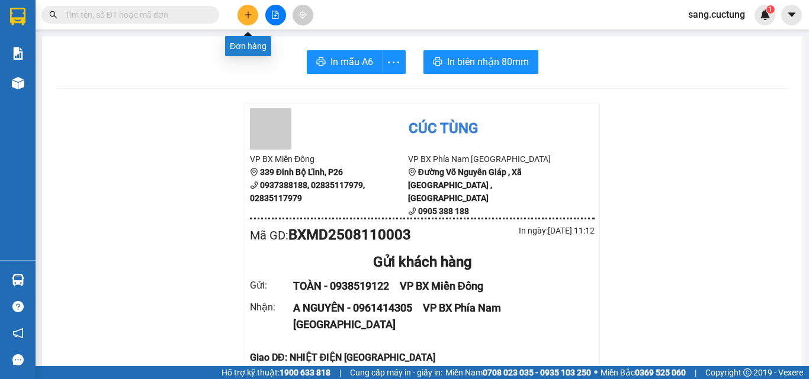
click at [247, 14] on icon "plus" at bounding box center [248, 15] width 8 height 8
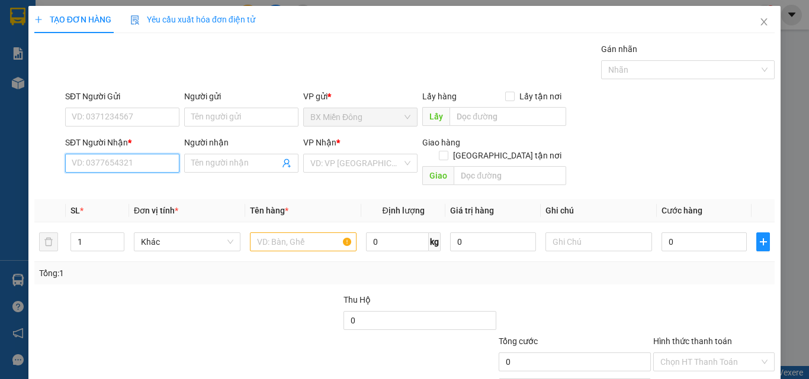
click at [115, 161] on input "SĐT Người Nhận *" at bounding box center [122, 163] width 114 height 19
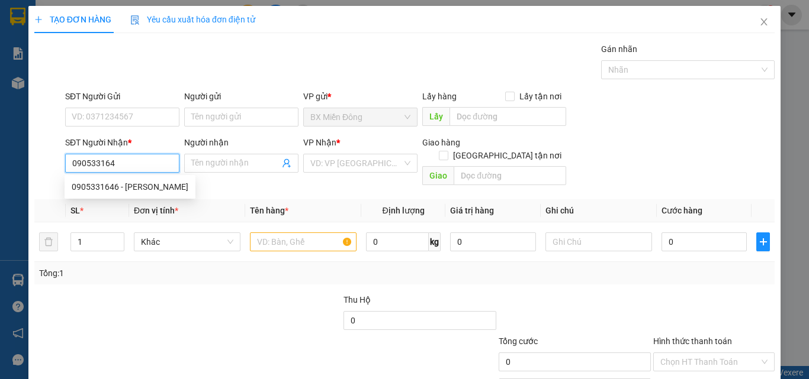
type input "0905331646"
click at [115, 190] on div "0905331646 - [PERSON_NAME]" at bounding box center [130, 187] width 117 height 13
type input "[PERSON_NAME]"
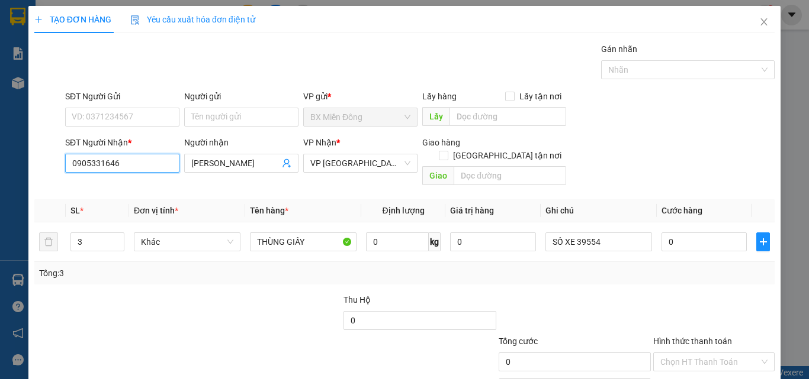
type input "0905331646"
drag, startPoint x: 121, startPoint y: 106, endPoint x: 121, endPoint y: 114, distance: 8.3
click at [121, 107] on div "SĐT Người Gửi" at bounding box center [122, 99] width 114 height 18
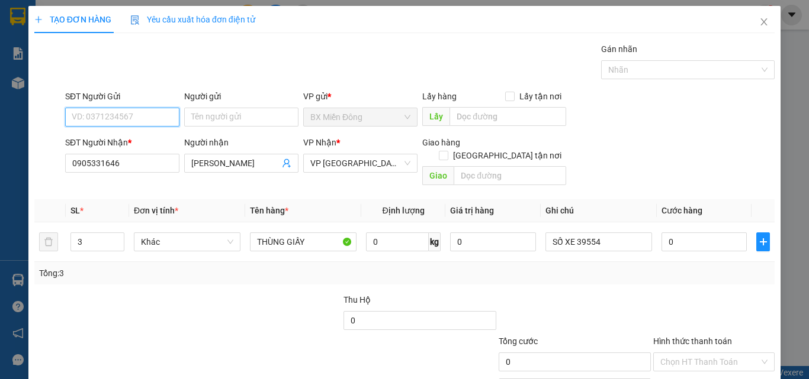
click at [121, 115] on input "SĐT Người Gửi" at bounding box center [122, 117] width 114 height 19
type input "0903550452"
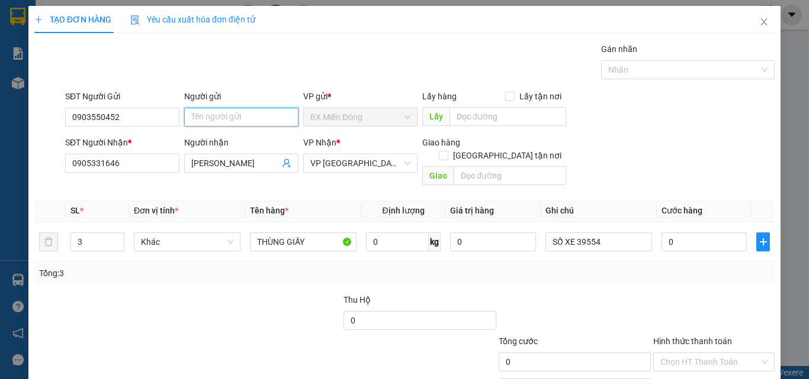
click at [220, 110] on input "Người gửi" at bounding box center [241, 117] width 114 height 19
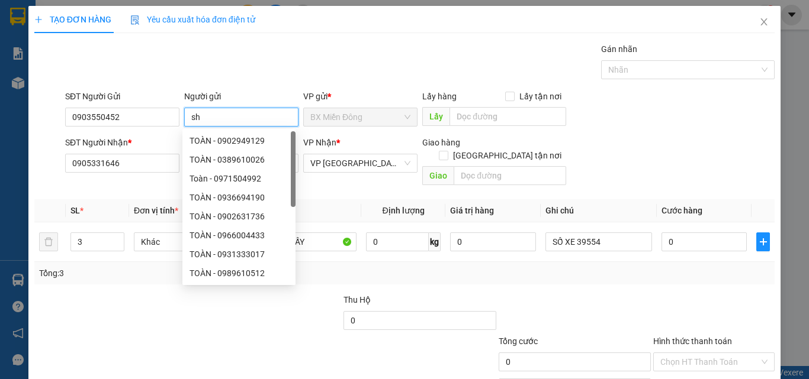
type input "s"
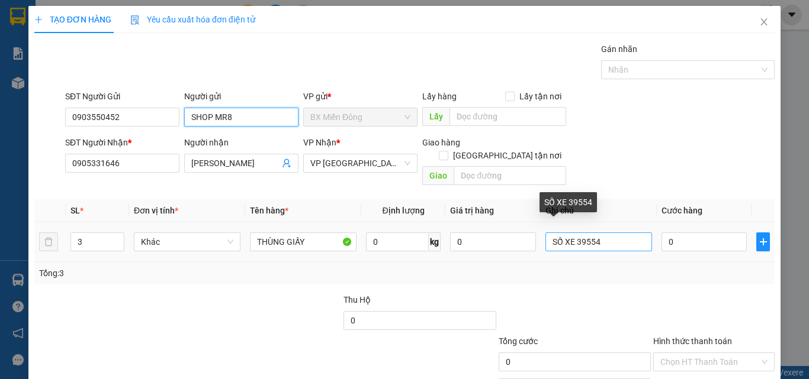
type input "SHOP MR8"
click at [583, 233] on input "SỐ XE 39554" at bounding box center [598, 242] width 107 height 19
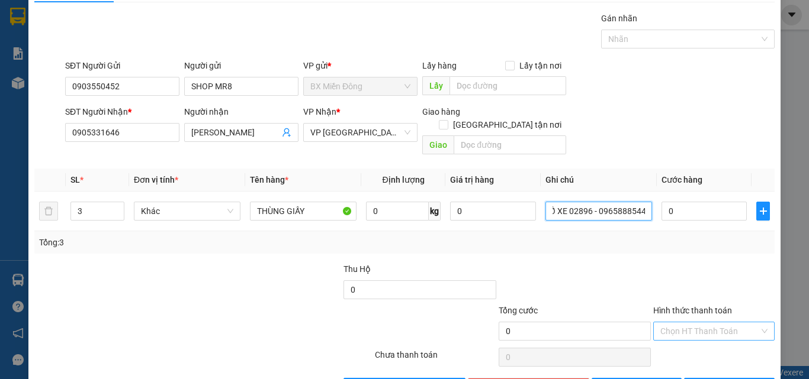
scroll to position [59, 0]
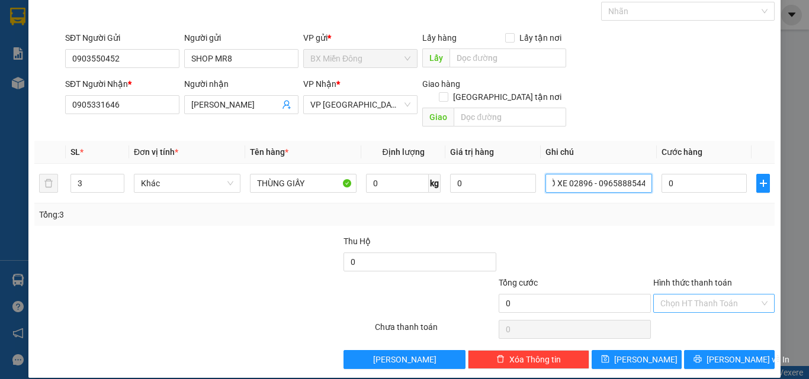
type input "SỐ XE 02896 - 0965888544"
click at [696, 295] on input "Hình thức thanh toán" at bounding box center [709, 304] width 99 height 18
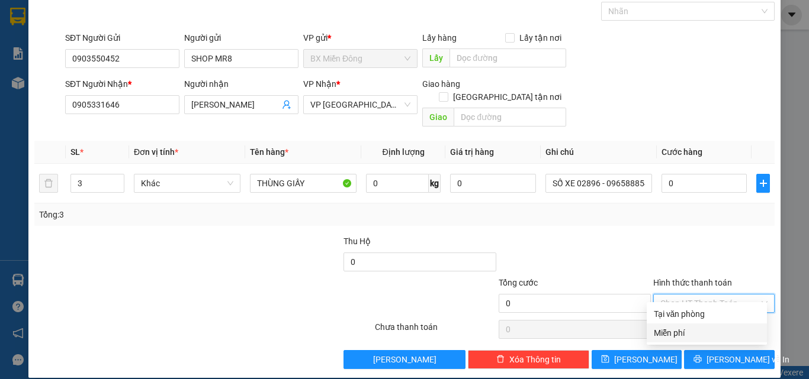
click at [687, 331] on div "Miễn phí" at bounding box center [706, 333] width 106 height 13
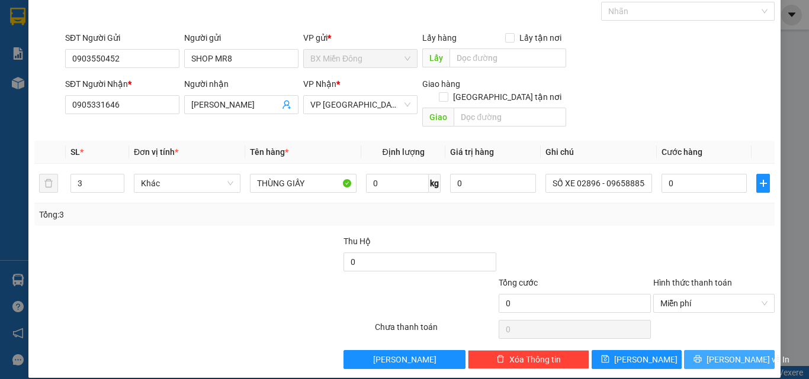
click at [717, 353] on span "[PERSON_NAME] và In" at bounding box center [747, 359] width 83 height 13
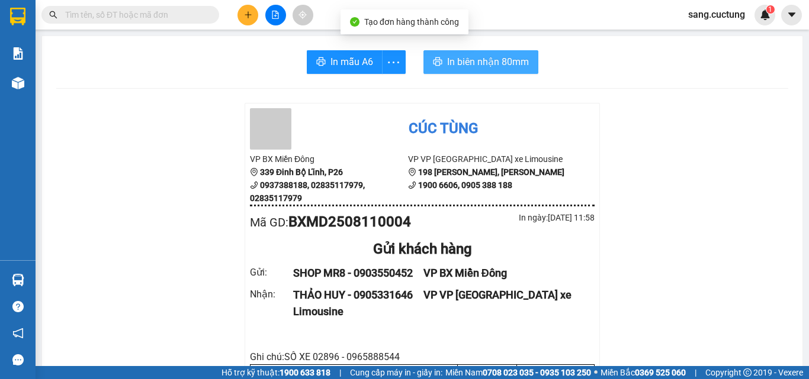
click at [455, 62] on span "In biên nhận 80mm" at bounding box center [488, 61] width 82 height 15
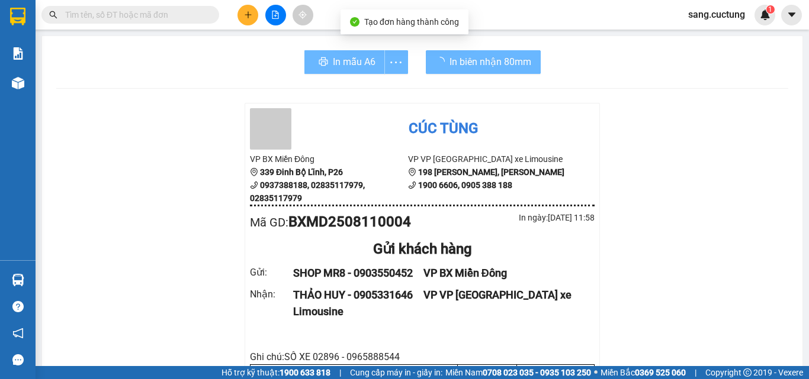
scroll to position [118, 0]
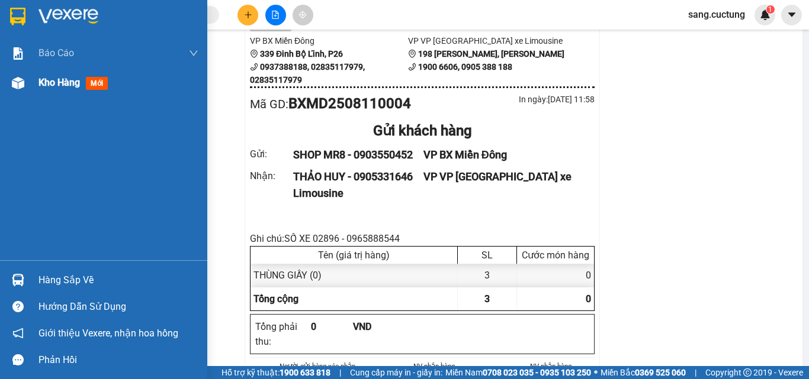
click at [29, 86] on div "Kho hàng mới" at bounding box center [103, 83] width 207 height 30
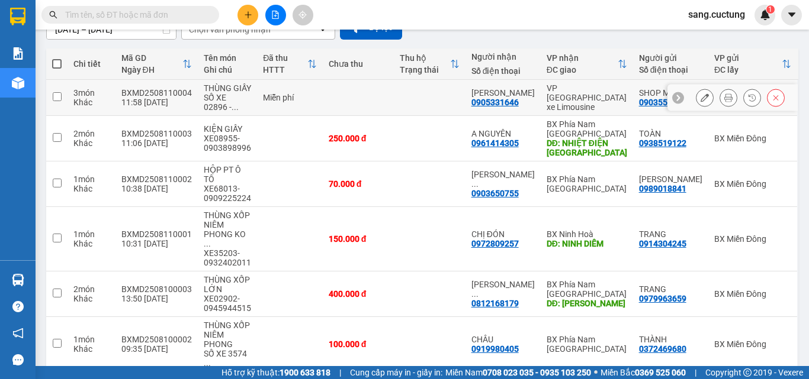
click at [700, 97] on button at bounding box center [704, 98] width 17 height 21
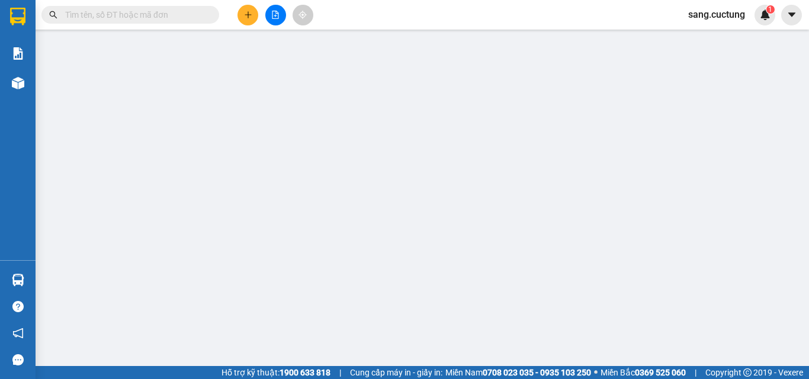
type input "0903550452"
type input "0905331646"
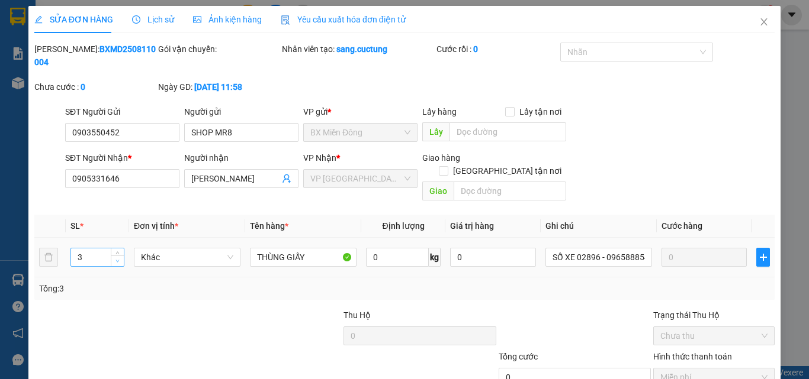
click at [122, 256] on span "Decrease Value" at bounding box center [117, 261] width 13 height 11
click at [119, 258] on span "down" at bounding box center [117, 261] width 7 height 7
type input "1"
click at [119, 258] on span "down" at bounding box center [117, 261] width 7 height 7
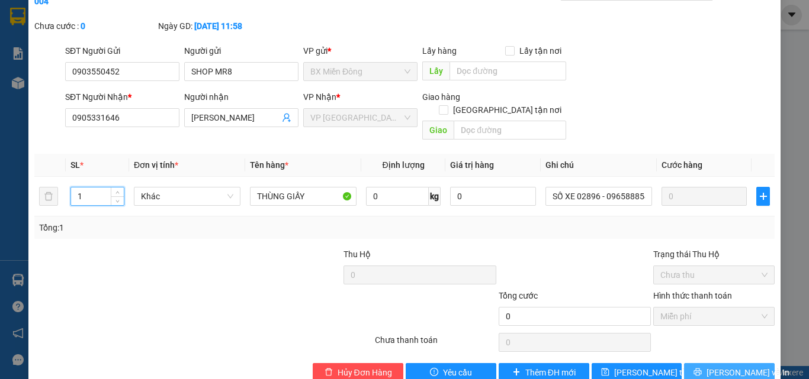
click at [701, 369] on icon "printer" at bounding box center [698, 373] width 8 height 8
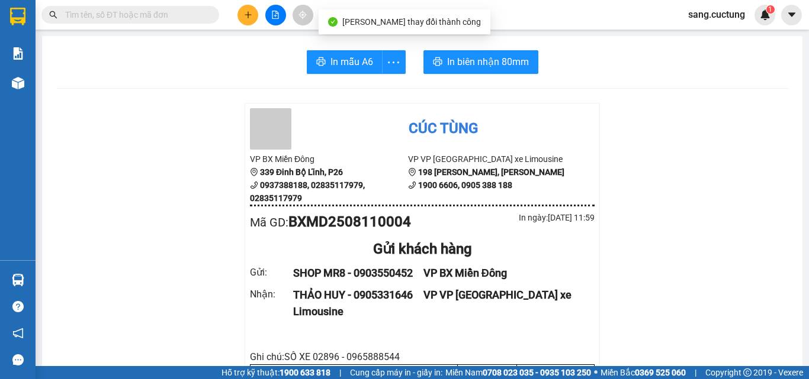
click at [482, 64] on span "In biên nhận 80mm" at bounding box center [488, 61] width 82 height 15
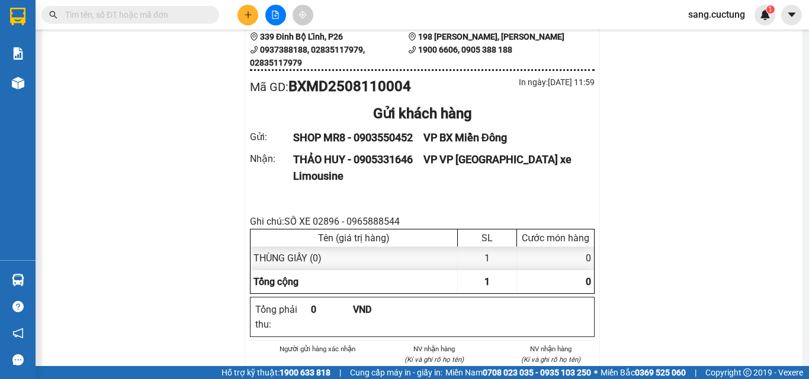
scroll to position [118, 0]
